Goal: Check status: Check status

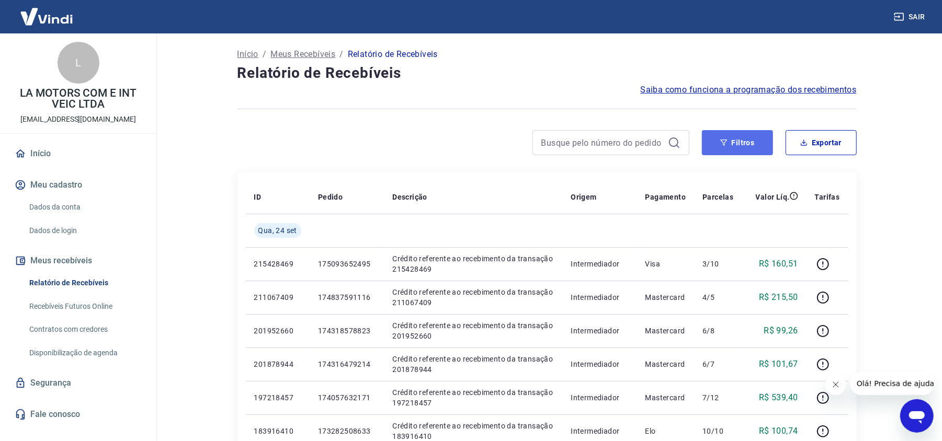
click at [726, 144] on icon "button" at bounding box center [723, 142] width 7 height 7
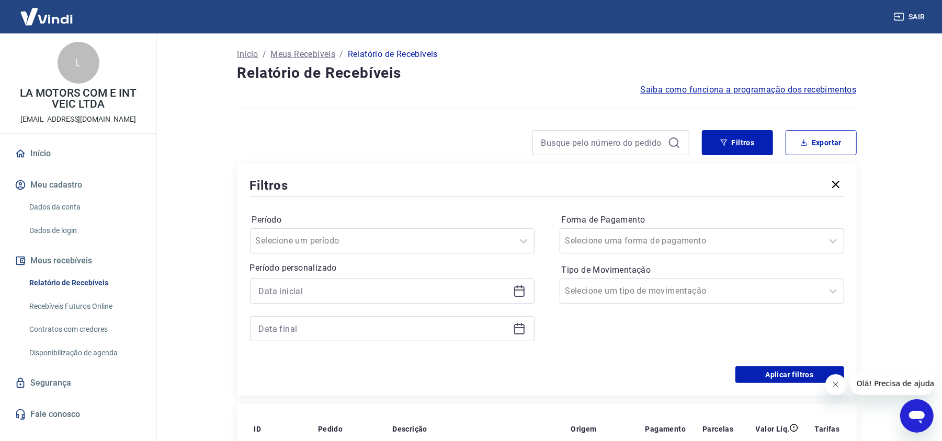
click at [515, 291] on icon at bounding box center [519, 290] width 10 height 1
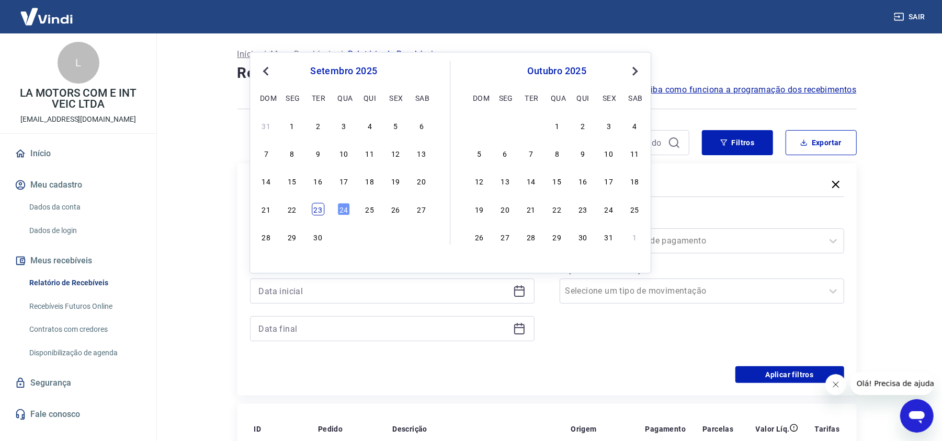
click at [314, 210] on div "23" at bounding box center [318, 209] width 13 height 13
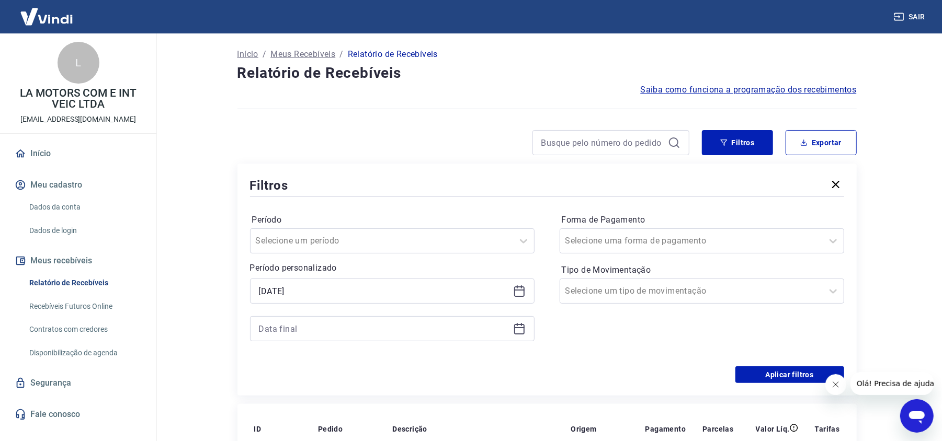
type input "[DATE]"
click at [517, 332] on icon at bounding box center [519, 329] width 13 height 13
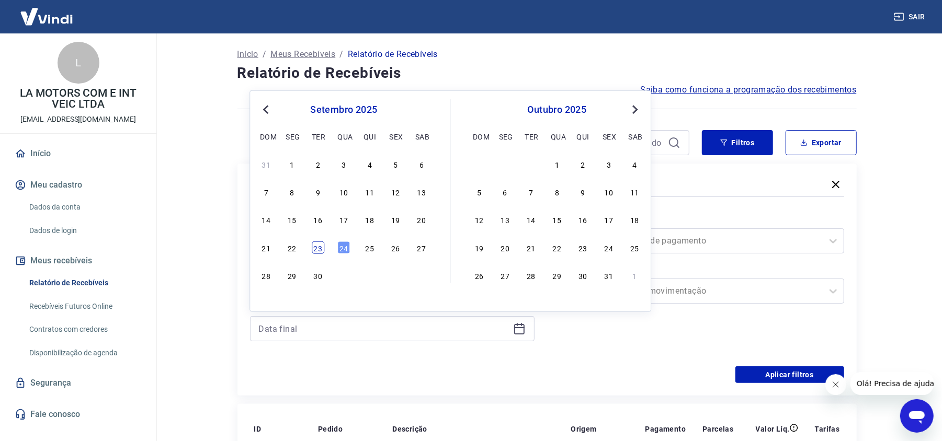
click at [319, 250] on div "23" at bounding box center [318, 247] width 13 height 13
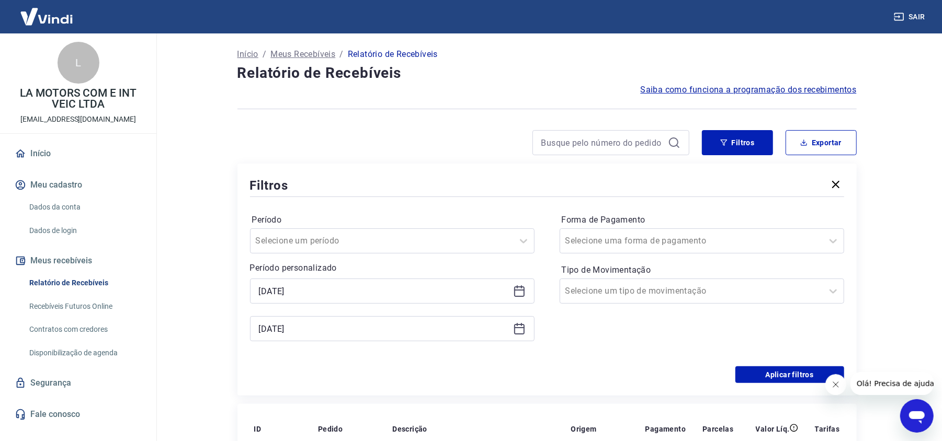
type input "[DATE]"
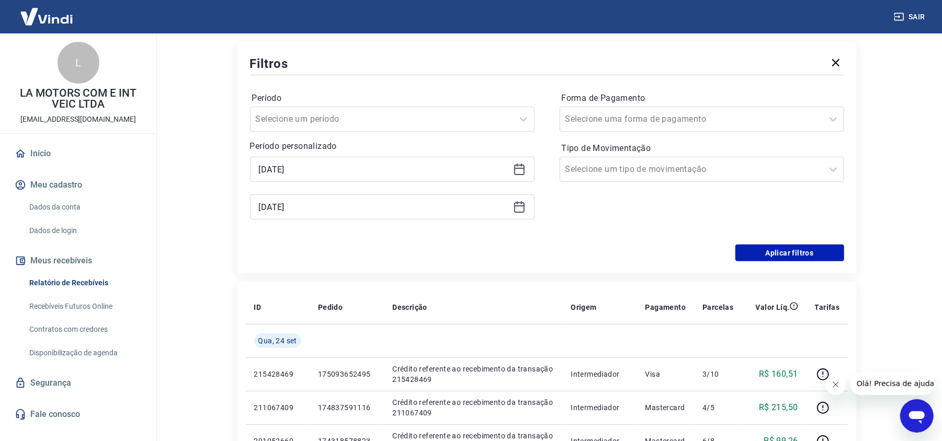
scroll to position [139, 0]
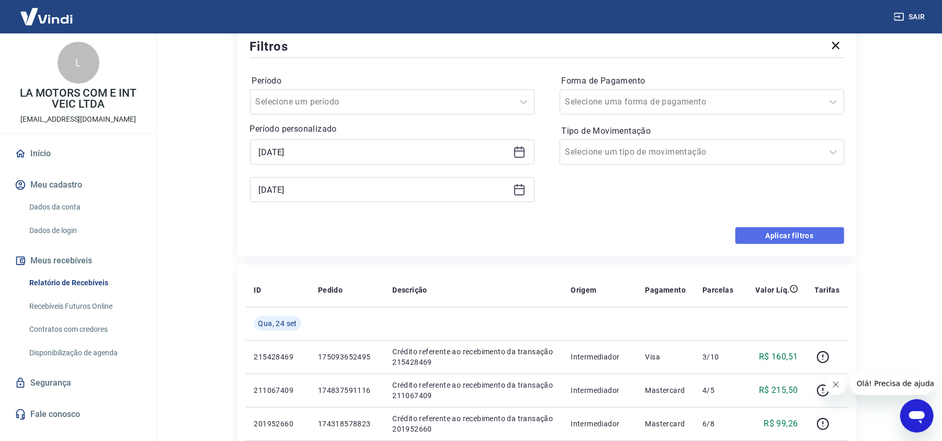
click at [774, 235] on button "Aplicar filtros" at bounding box center [789, 236] width 109 height 17
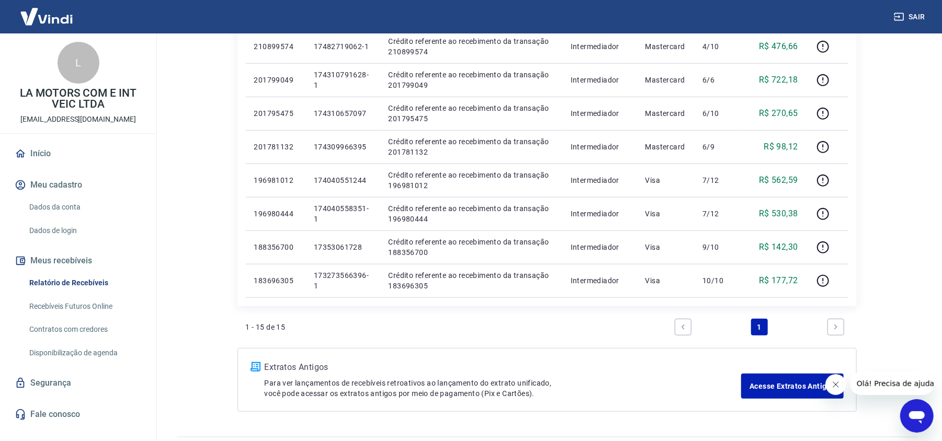
scroll to position [481, 0]
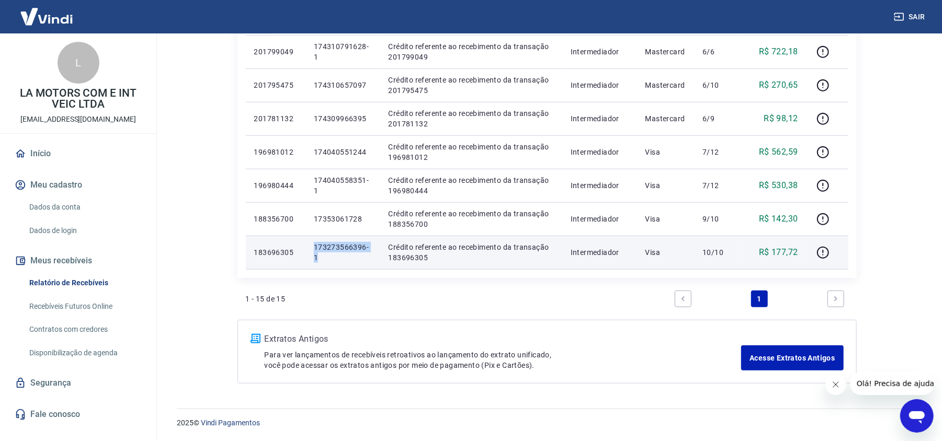
drag, startPoint x: 318, startPoint y: 260, endPoint x: 314, endPoint y: 249, distance: 11.6
click at [314, 249] on p "173273566396-1" at bounding box center [343, 252] width 58 height 21
copy p "173273566396-1"
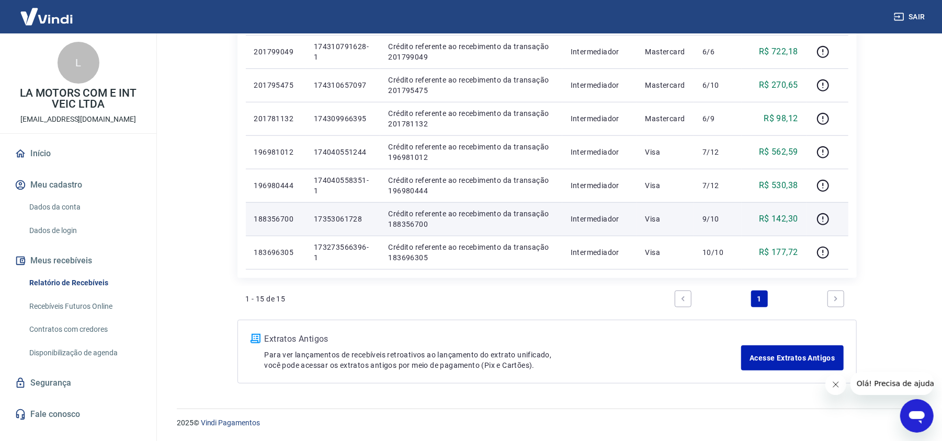
click at [343, 220] on p "17353061728" at bounding box center [343, 219] width 58 height 10
copy p "17353061728"
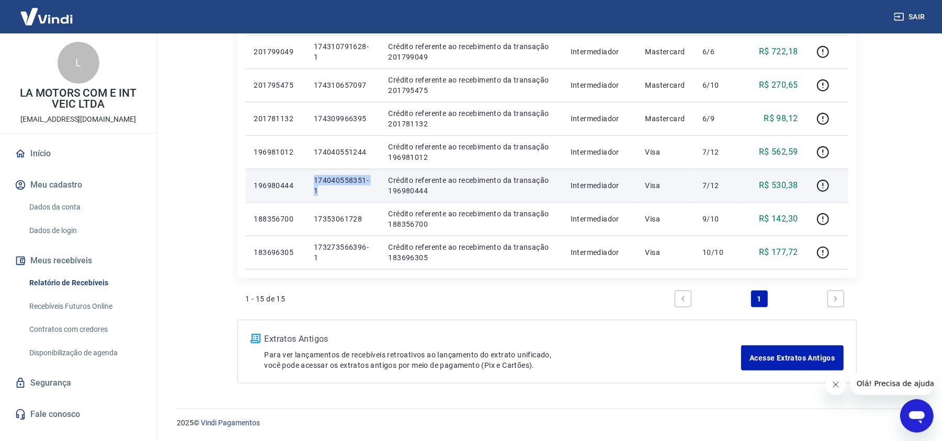
drag, startPoint x: 327, startPoint y: 188, endPoint x: 310, endPoint y: 180, distance: 18.5
click at [311, 180] on td "174040558351-1" at bounding box center [342, 185] width 75 height 33
copy p "174040558351-1"
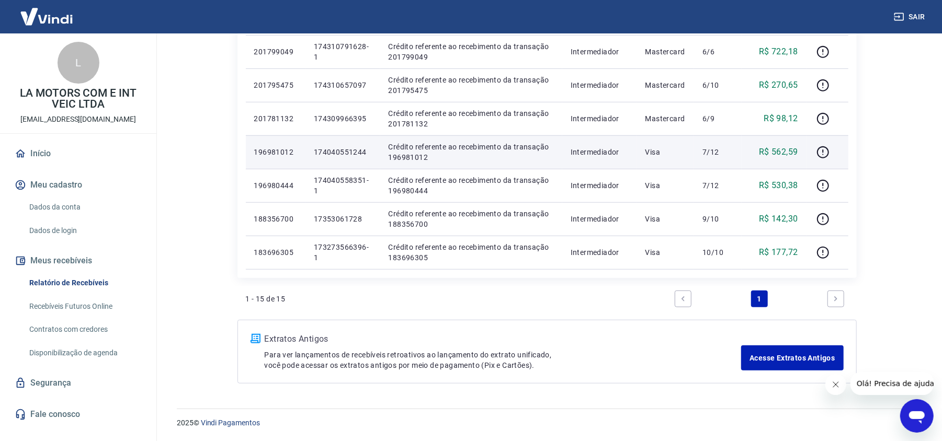
click at [352, 151] on p "174040551244" at bounding box center [343, 152] width 58 height 10
copy p "174040551244"
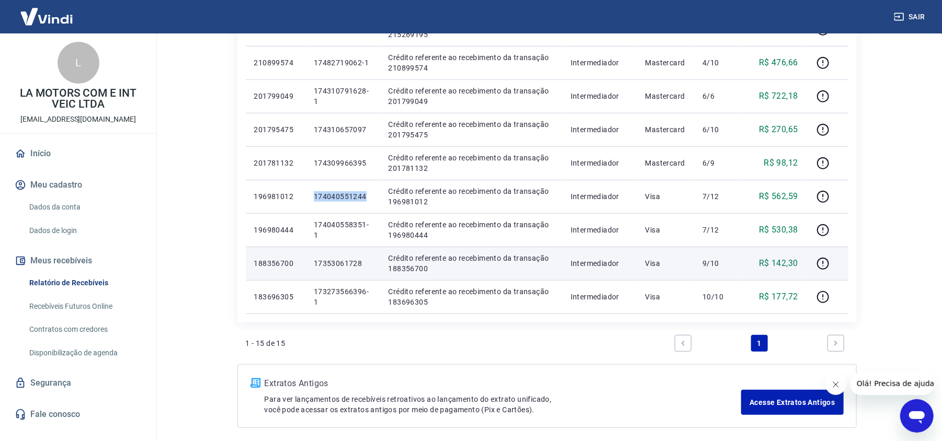
scroll to position [411, 0]
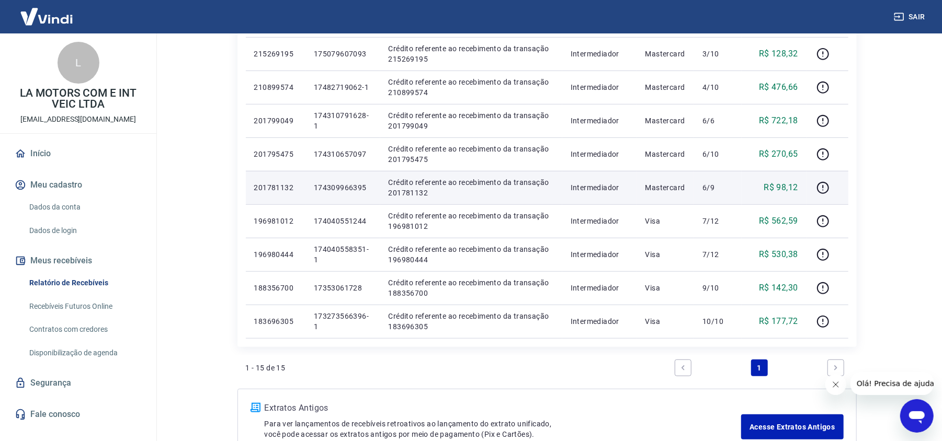
click at [339, 188] on p "174309966395" at bounding box center [343, 188] width 58 height 10
copy p "174309966395"
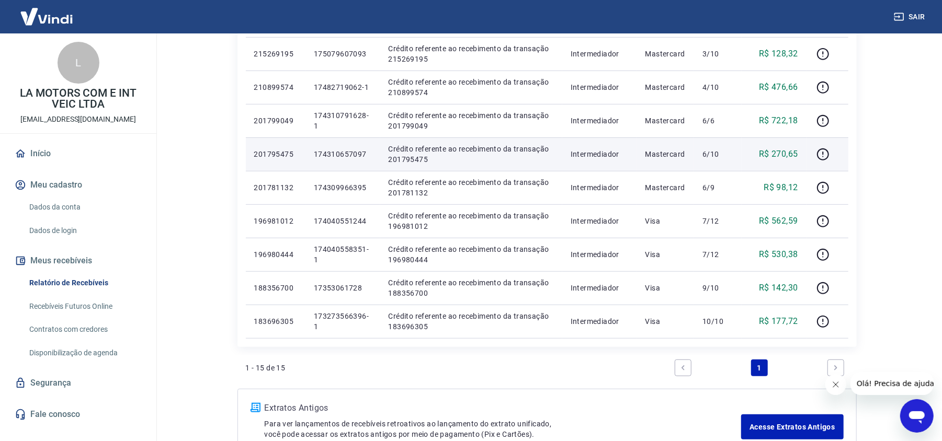
click at [351, 151] on p "174310657097" at bounding box center [343, 154] width 58 height 10
copy p "174310657097"
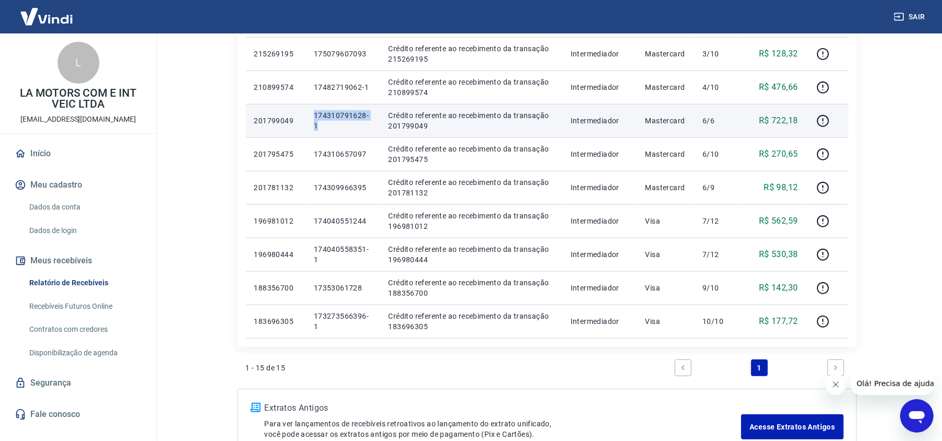
drag, startPoint x: 329, startPoint y: 126, endPoint x: 315, endPoint y: 118, distance: 16.2
click at [315, 118] on p "174310791628-1" at bounding box center [343, 120] width 58 height 21
copy p "174310791628-1"
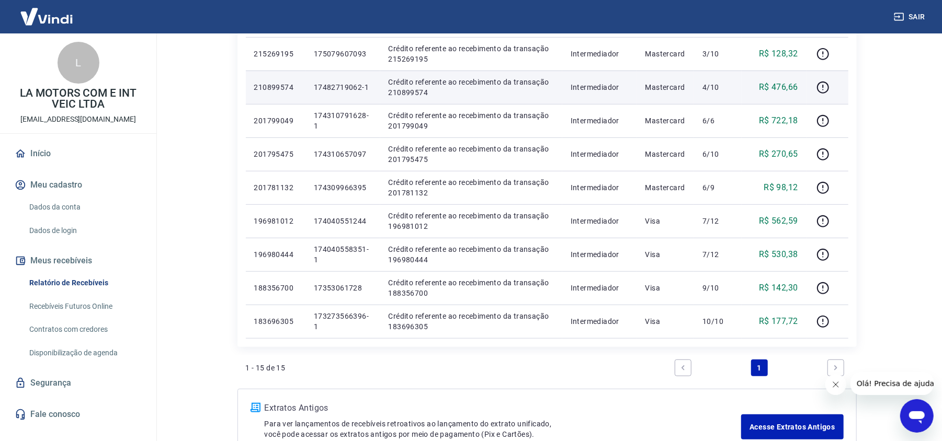
click at [352, 90] on p "17482719062-1" at bounding box center [343, 87] width 58 height 10
copy p "17482719062"
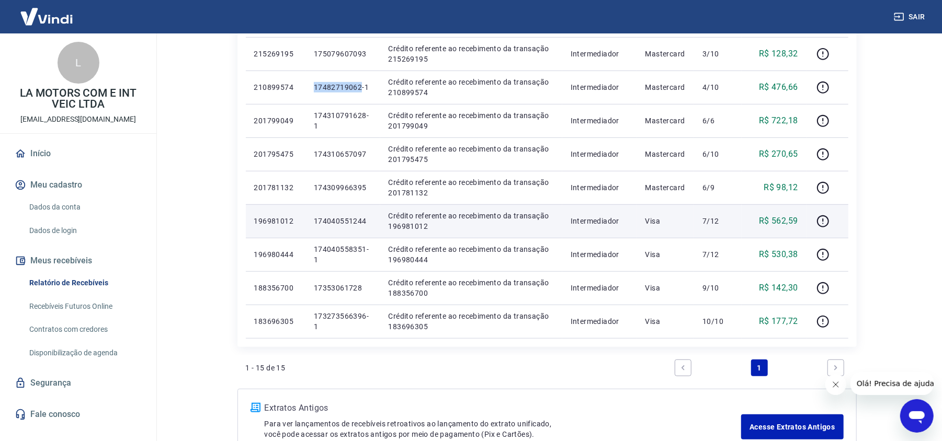
scroll to position [342, 0]
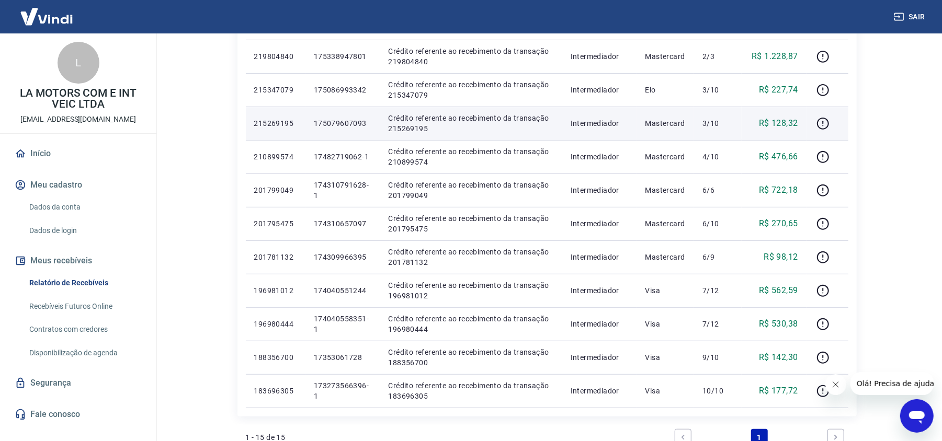
click at [340, 124] on p "175079607093" at bounding box center [343, 123] width 58 height 10
copy p "175079607093"
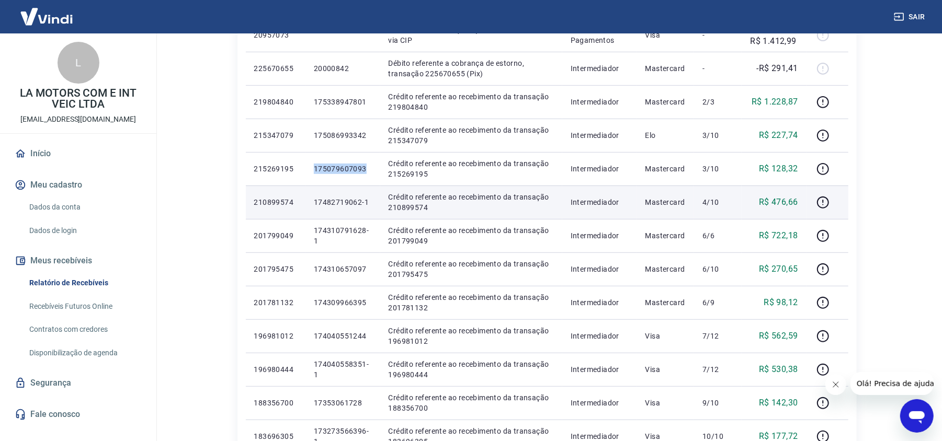
scroll to position [272, 0]
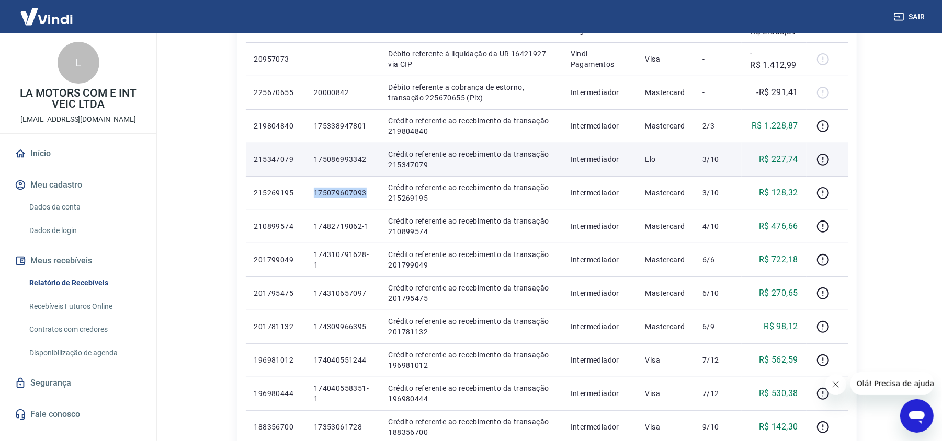
click at [348, 153] on td "175086993342" at bounding box center [342, 159] width 75 height 33
click at [348, 157] on p "175086993342" at bounding box center [343, 159] width 58 height 10
copy p "175086993342"
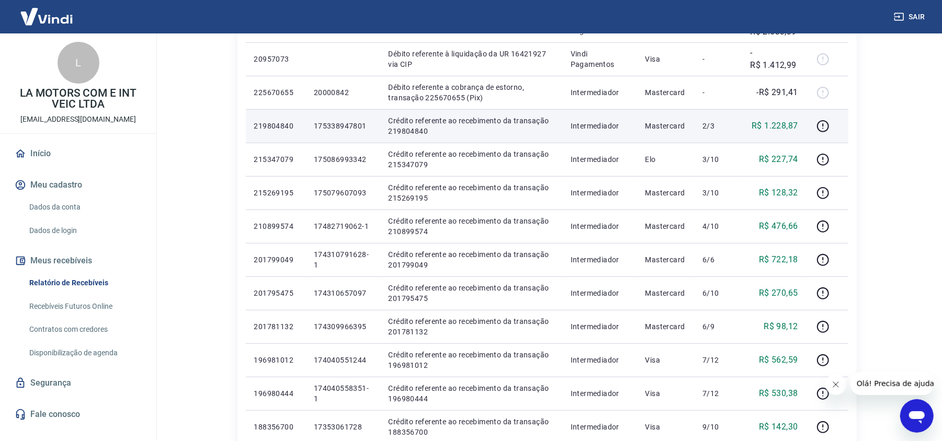
click at [341, 126] on p "175338947801" at bounding box center [343, 126] width 58 height 10
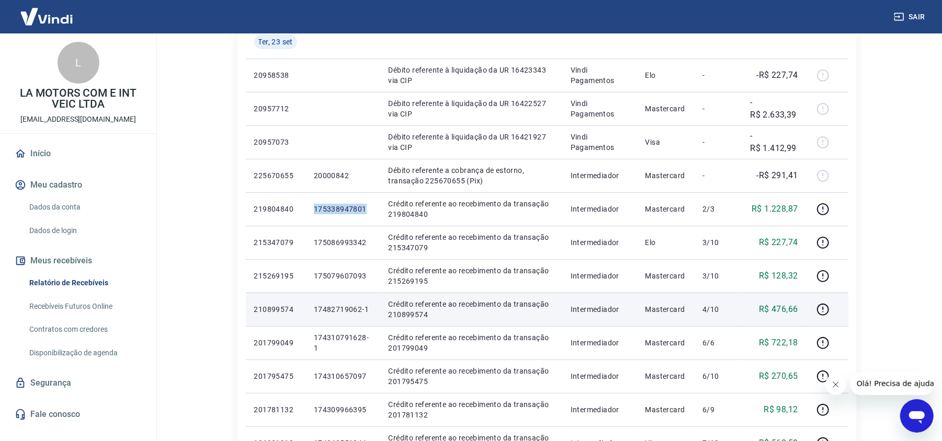
scroll to position [132, 0]
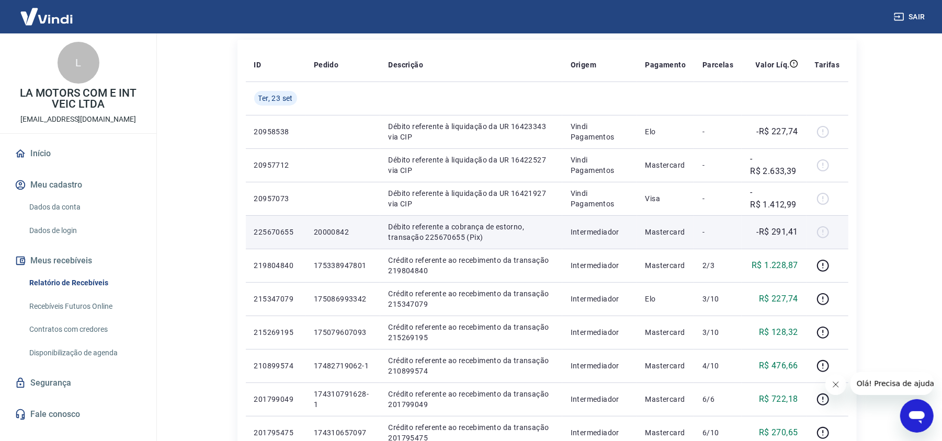
click at [342, 234] on p "20000842" at bounding box center [343, 232] width 58 height 10
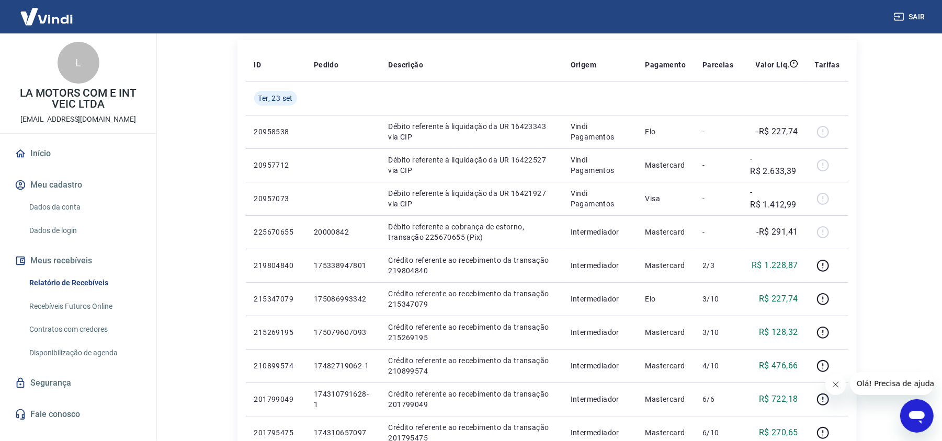
click at [229, 232] on div "Início / Meus Recebíveis / Relatório de Recebíveis Relatório de Recebíveis Saib…" at bounding box center [547, 322] width 644 height 843
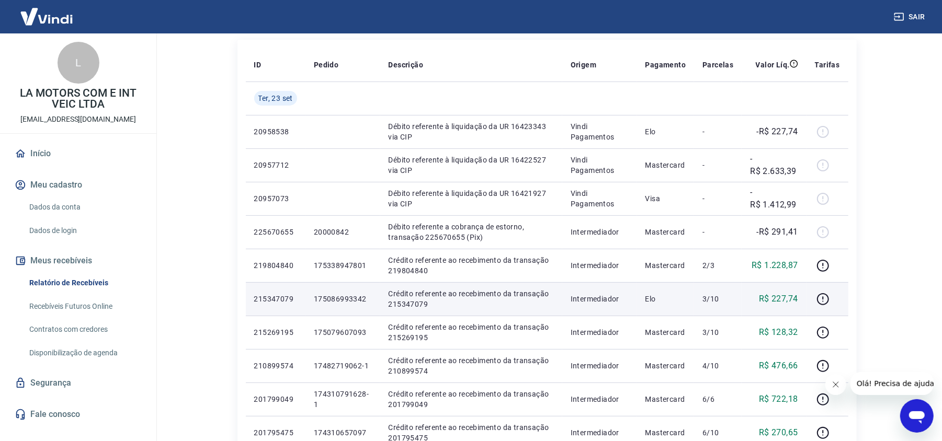
click at [381, 311] on td "Crédito referente ao recebimento da transação 215347079" at bounding box center [471, 298] width 182 height 33
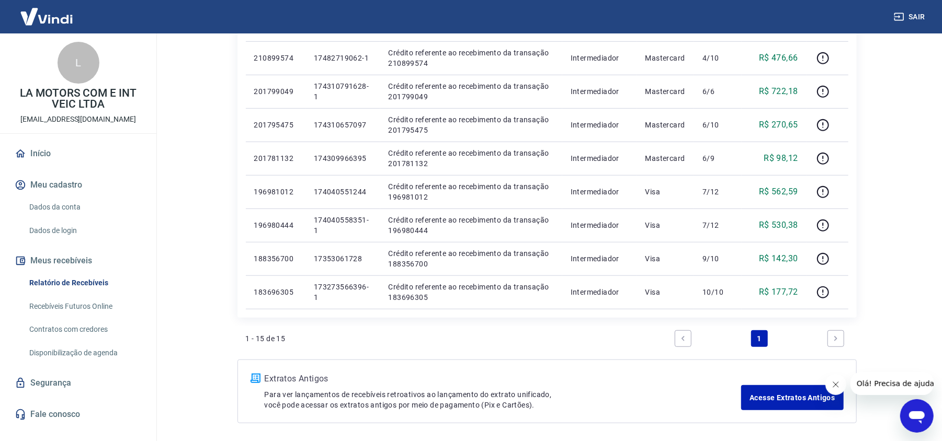
scroll to position [178, 0]
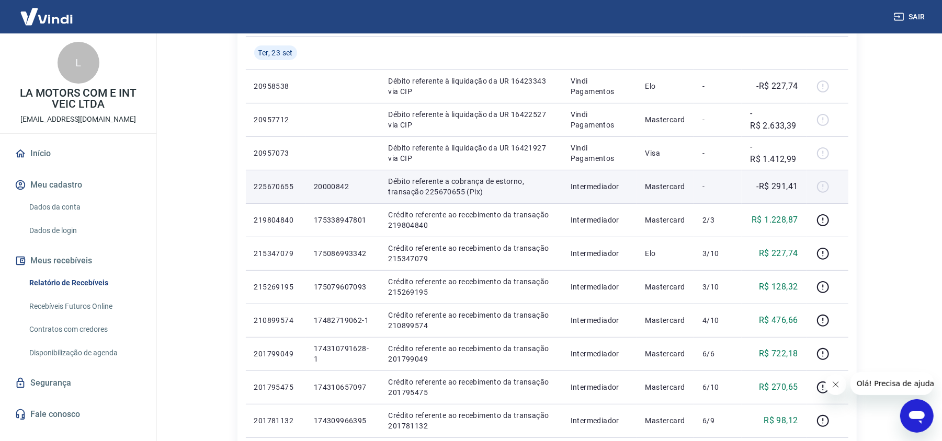
click at [325, 188] on p "20000842" at bounding box center [343, 186] width 58 height 10
click at [469, 185] on p "Débito referente a cobrança de estorno, transação 225670655 (Pix)" at bounding box center [471, 186] width 165 height 21
click at [452, 192] on p "Débito referente a cobrança de estorno, transação 225670655 (Pix)" at bounding box center [471, 186] width 165 height 21
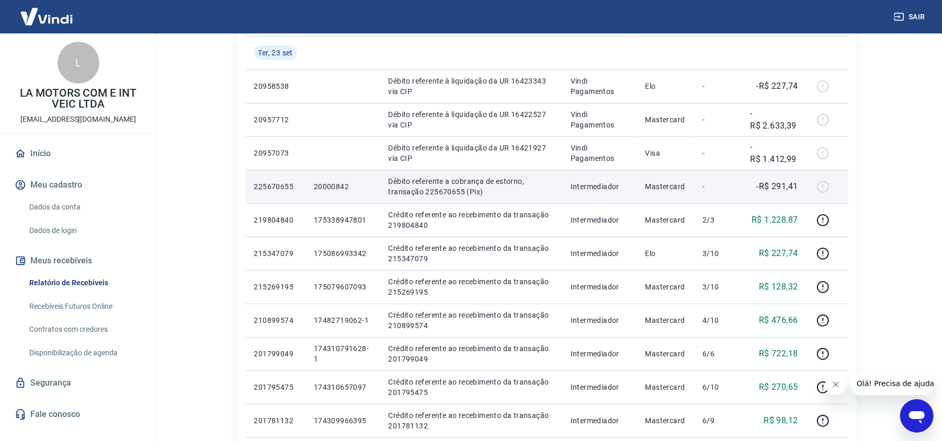
click at [404, 189] on p "Débito referente a cobrança de estorno, transação 225670655 (Pix)" at bounding box center [471, 186] width 165 height 21
drag, startPoint x: 391, startPoint y: 178, endPoint x: 488, endPoint y: 193, distance: 98.5
click at [488, 193] on p "Débito referente a cobrança de estorno, transação 225670655 (Pix)" at bounding box center [471, 186] width 165 height 21
click at [487, 195] on p "Débito referente a cobrança de estorno, transação 225670655 (Pix)" at bounding box center [471, 186] width 165 height 21
drag, startPoint x: 487, startPoint y: 195, endPoint x: 398, endPoint y: 184, distance: 90.0
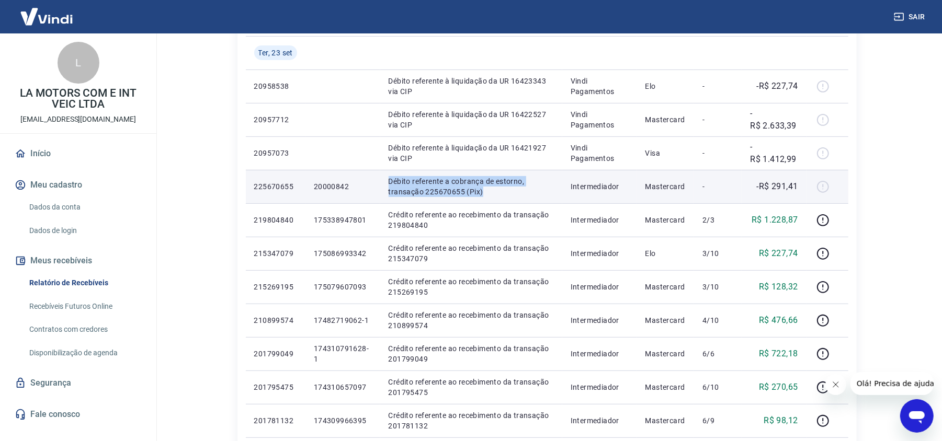
click at [398, 184] on p "Débito referente a cobrança de estorno, transação 225670655 (Pix)" at bounding box center [471, 186] width 165 height 21
click at [336, 183] on p "20000842" at bounding box center [343, 186] width 58 height 10
drag, startPoint x: 484, startPoint y: 189, endPoint x: 388, endPoint y: 181, distance: 96.6
click at [389, 181] on p "Débito referente a cobrança de estorno, transação 225670655 (Pix)" at bounding box center [471, 186] width 165 height 21
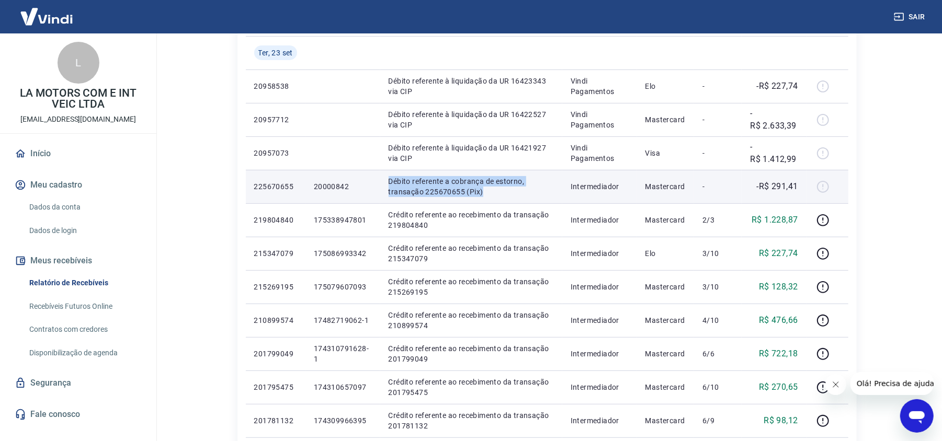
click at [412, 191] on p "Débito referente a cobrança de estorno, transação 225670655 (Pix)" at bounding box center [471, 186] width 165 height 21
drag, startPoint x: 390, startPoint y: 183, endPoint x: 492, endPoint y: 190, distance: 102.3
click at [492, 190] on p "Débito referente a cobrança de estorno, transação 225670655 (Pix)" at bounding box center [471, 186] width 165 height 21
click at [485, 192] on p "Débito referente a cobrança de estorno, transação 225670655 (Pix)" at bounding box center [471, 186] width 165 height 21
drag, startPoint x: 486, startPoint y: 192, endPoint x: 365, endPoint y: 177, distance: 122.3
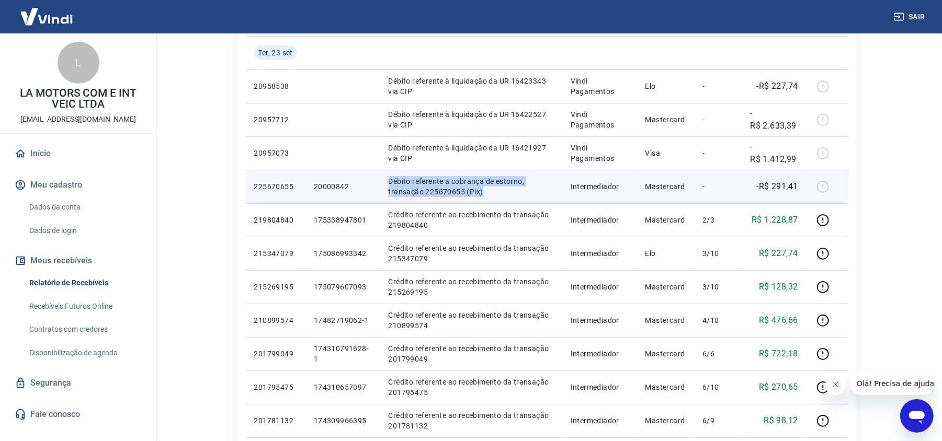
click at [365, 177] on tr "225670655 20000842 Débito referente a cobrança de estorno, transação 225670655 …" at bounding box center [547, 186] width 602 height 33
click at [417, 183] on p "Débito referente a cobrança de estorno, transação 225670655 (Pix)" at bounding box center [471, 186] width 165 height 21
drag, startPoint x: 420, startPoint y: 182, endPoint x: 481, endPoint y: 190, distance: 61.2
click at [479, 190] on p "Débito referente a cobrança de estorno, transação 225670655 (Pix)" at bounding box center [471, 186] width 165 height 21
click at [482, 190] on p "Débito referente a cobrança de estorno, transação 225670655 (Pix)" at bounding box center [471, 186] width 165 height 21
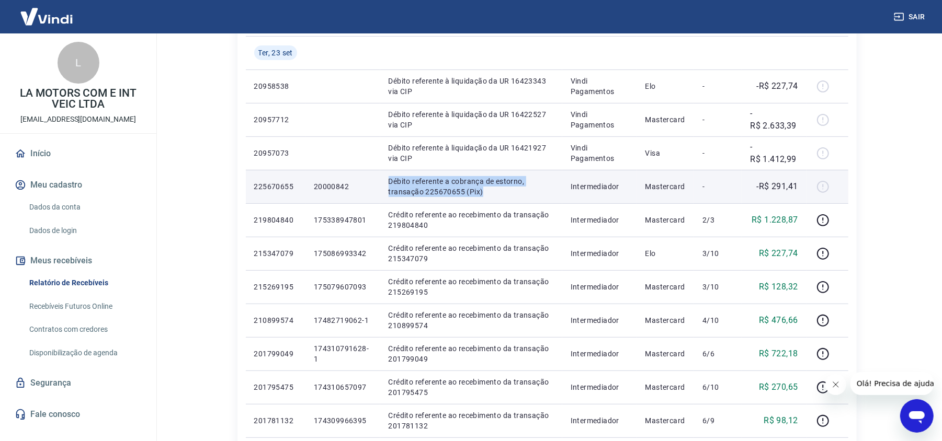
drag, startPoint x: 486, startPoint y: 191, endPoint x: 390, endPoint y: 180, distance: 96.3
click at [390, 180] on p "Débito referente a cobrança de estorno, transação 225670655 (Pix)" at bounding box center [471, 186] width 165 height 21
drag, startPoint x: 417, startPoint y: 184, endPoint x: 492, endPoint y: 188, distance: 74.9
click at [492, 188] on p "Débito referente a cobrança de estorno, transação 225670655 (Pix)" at bounding box center [471, 186] width 165 height 21
